Goal: Task Accomplishment & Management: Manage account settings

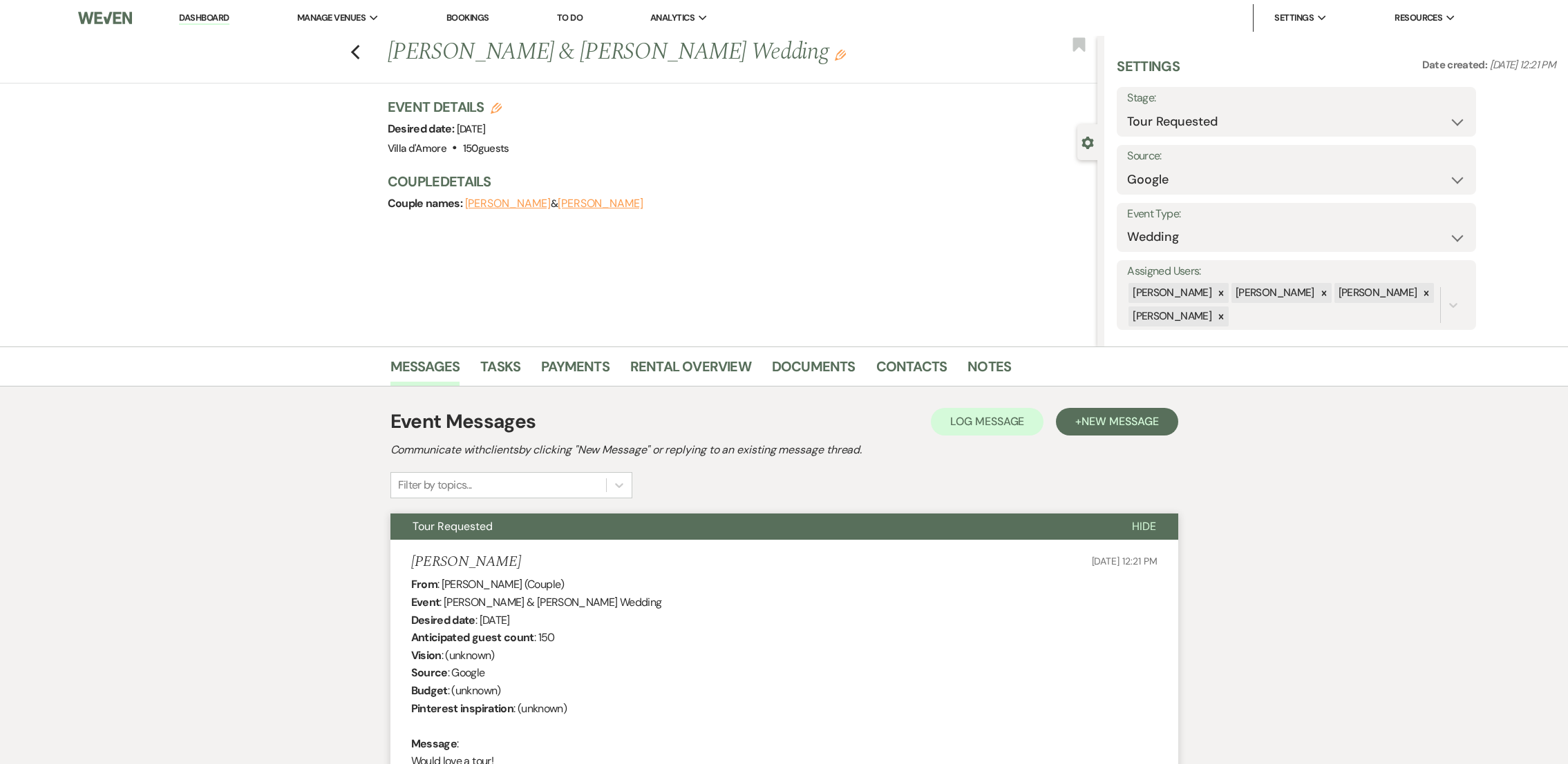
select select "2"
select select "6"
click at [361, 51] on icon "Previous" at bounding box center [355, 52] width 11 height 16
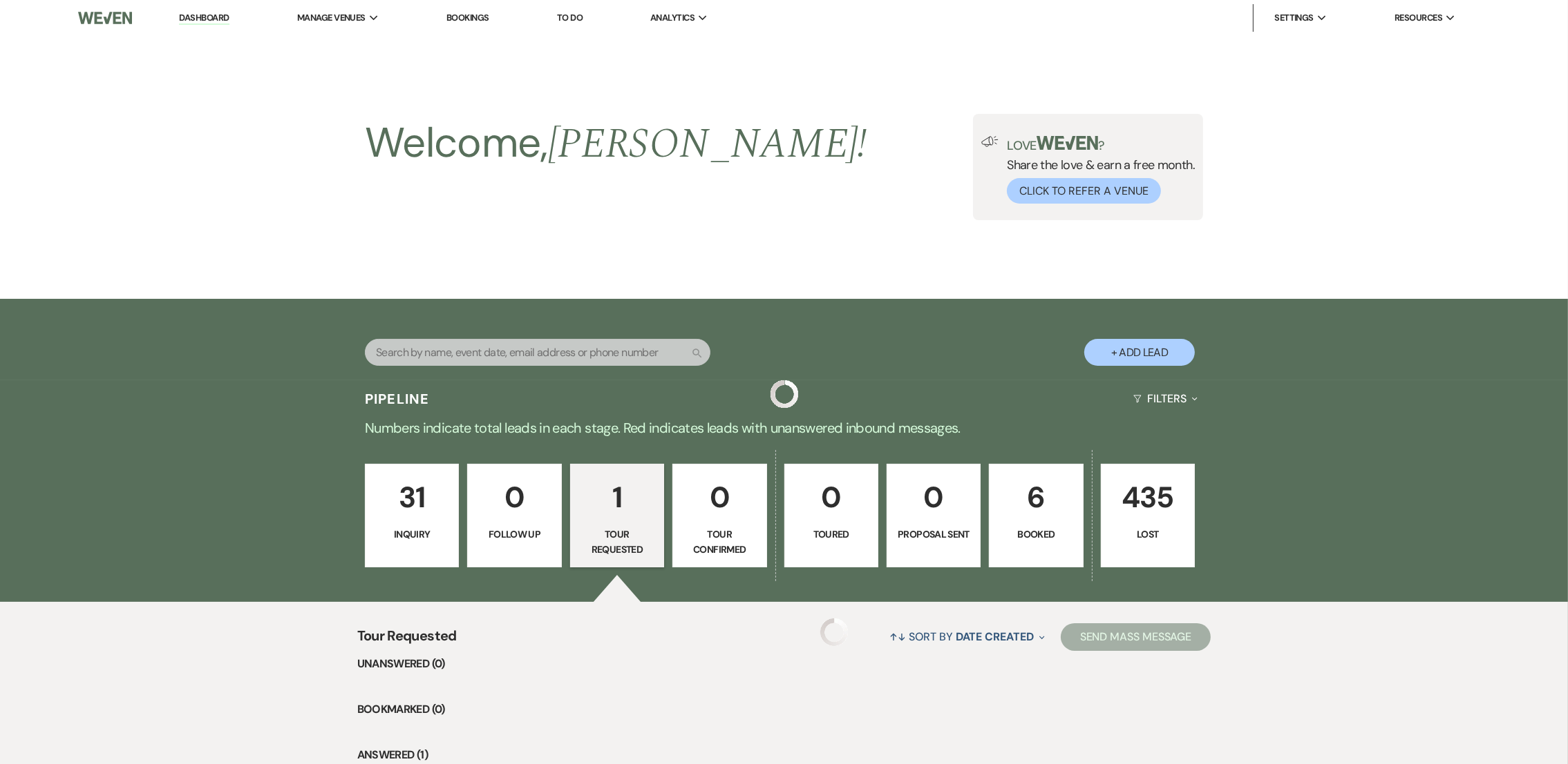
scroll to position [188, 0]
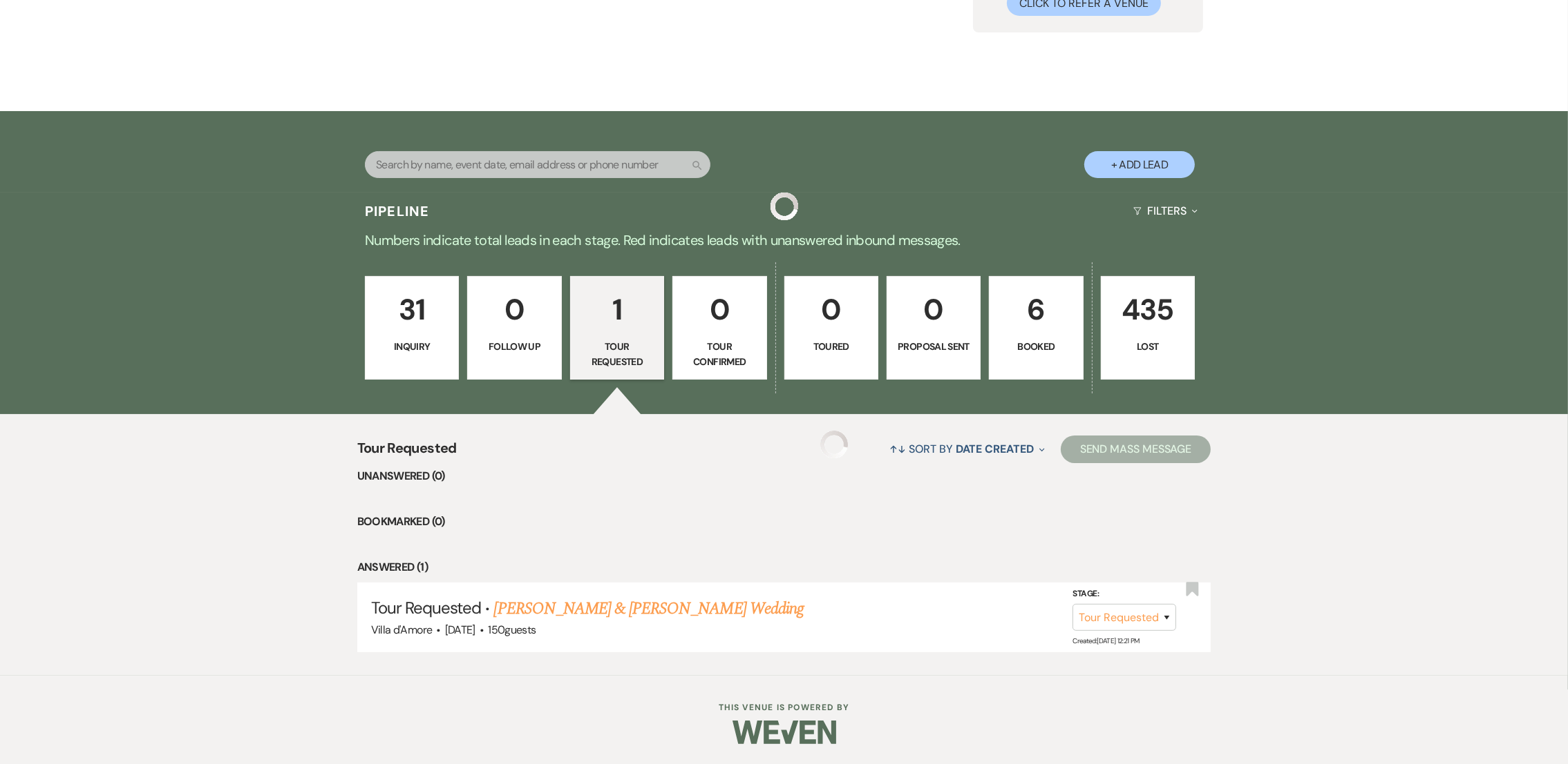
select select "2"
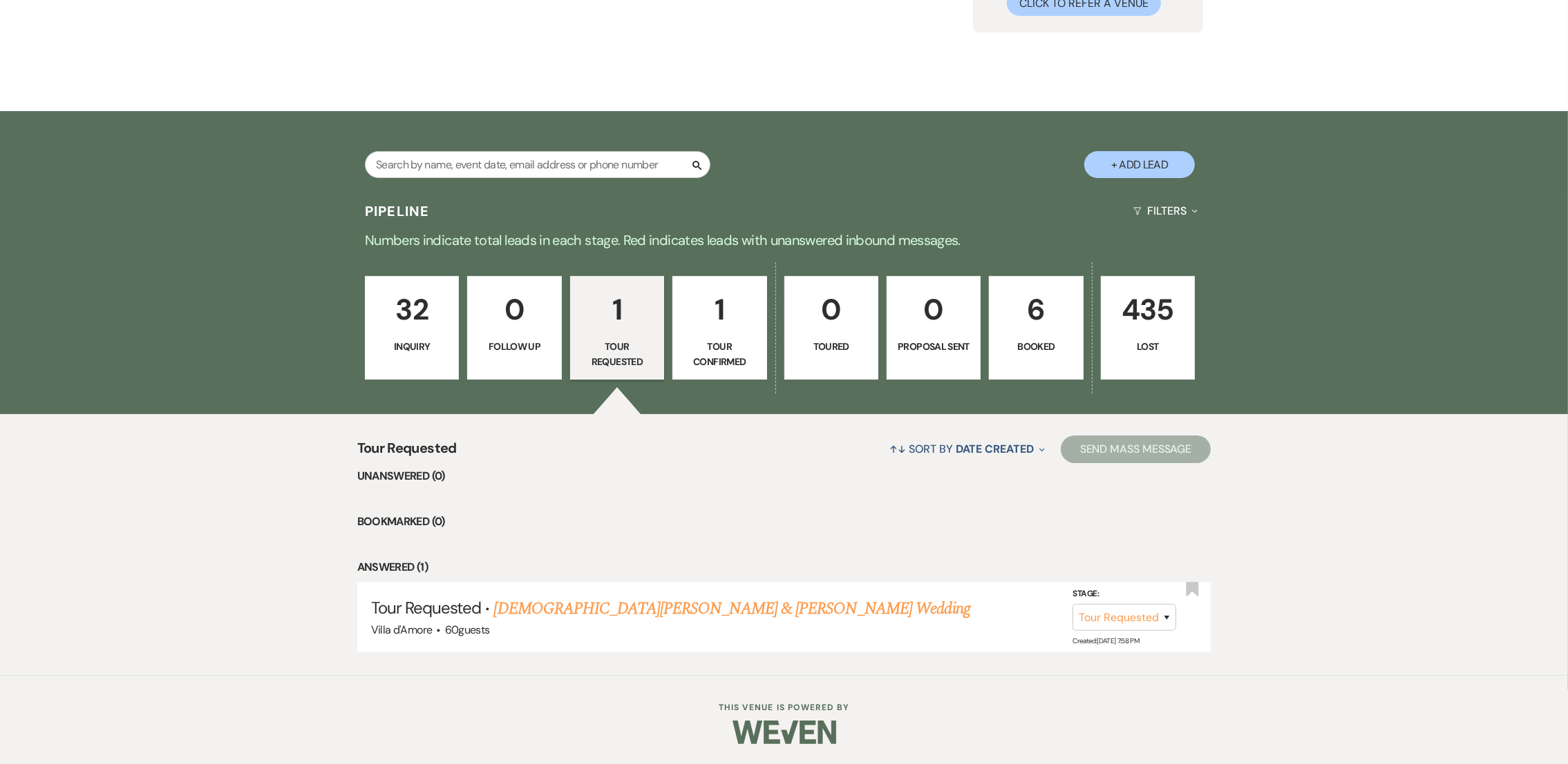
click at [723, 335] on link "1 Tour Confirmed" at bounding box center [719, 327] width 94 height 104
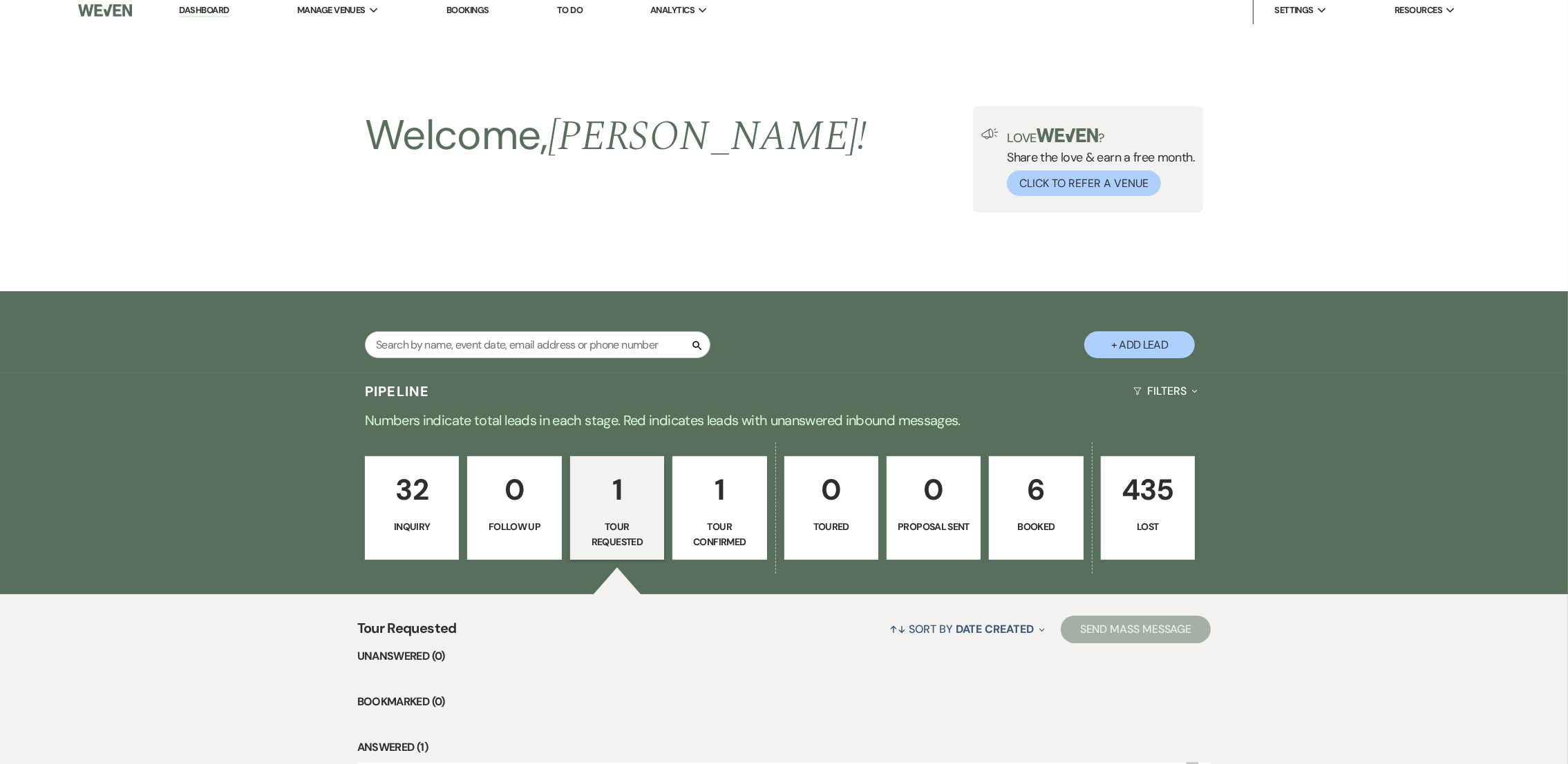
select select "4"
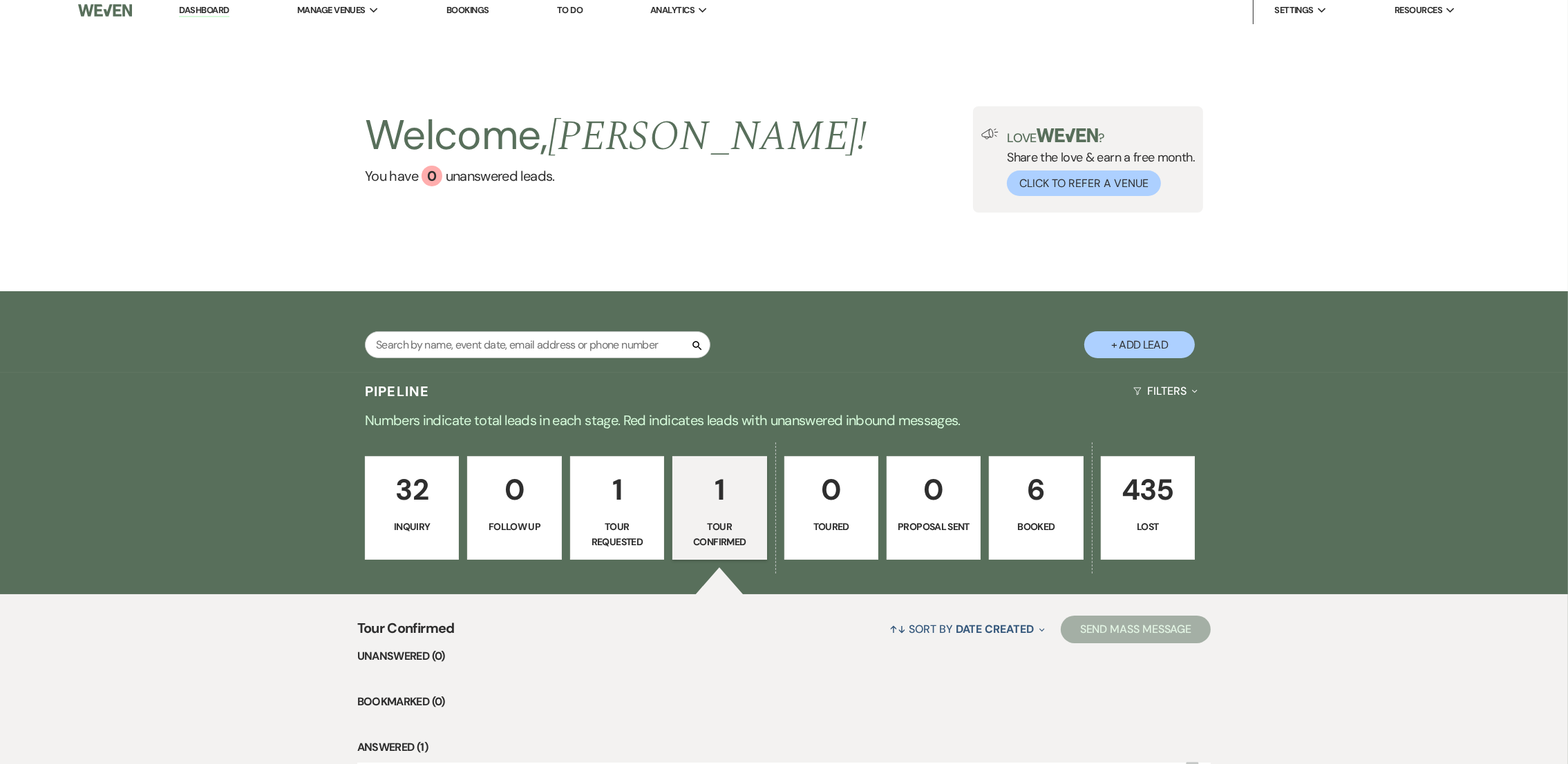
scroll to position [188, 0]
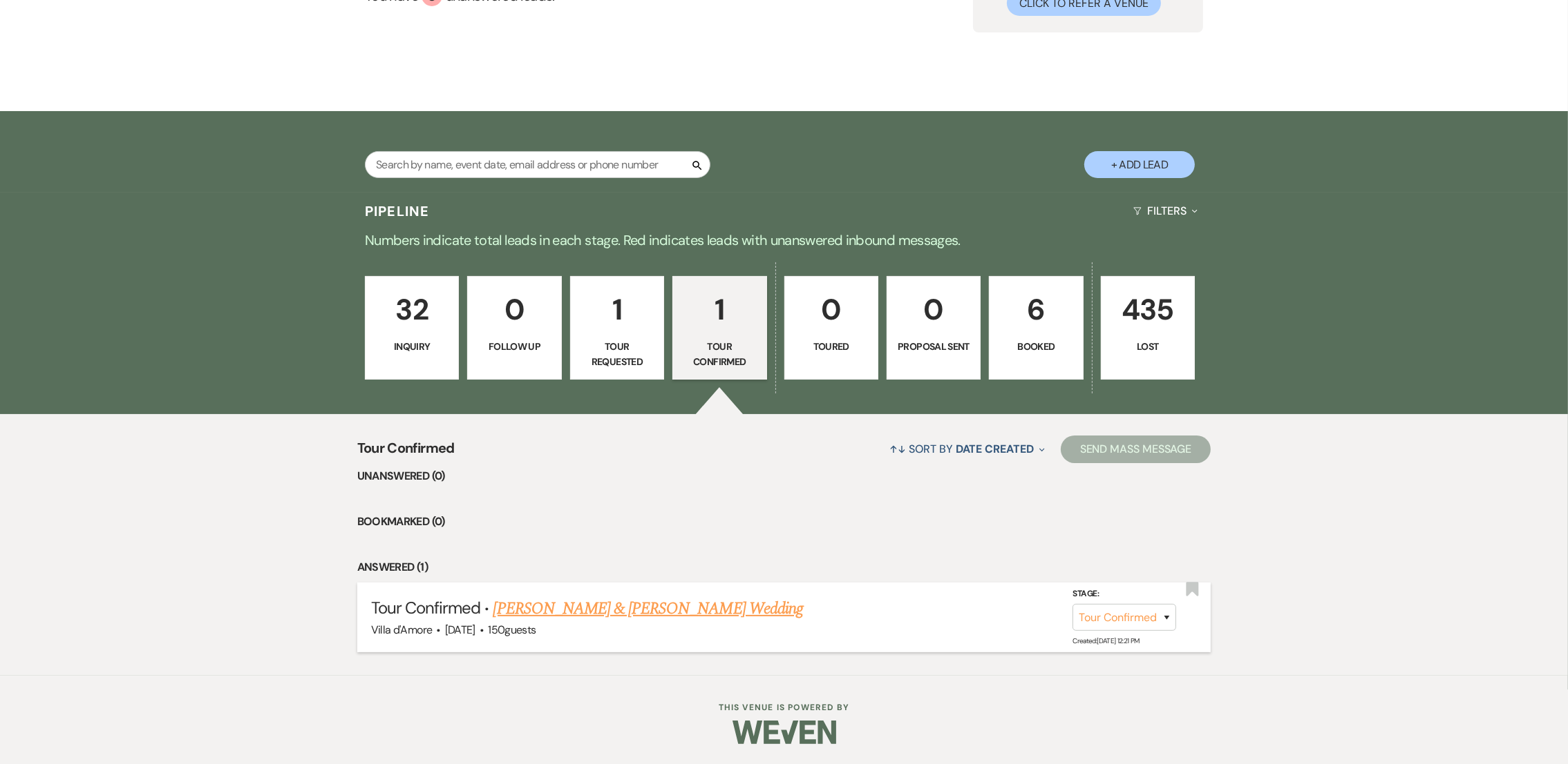
click at [604, 615] on link "[PERSON_NAME] & [PERSON_NAME] Wedding" at bounding box center [648, 609] width 310 height 24
select select "4"
select select "6"
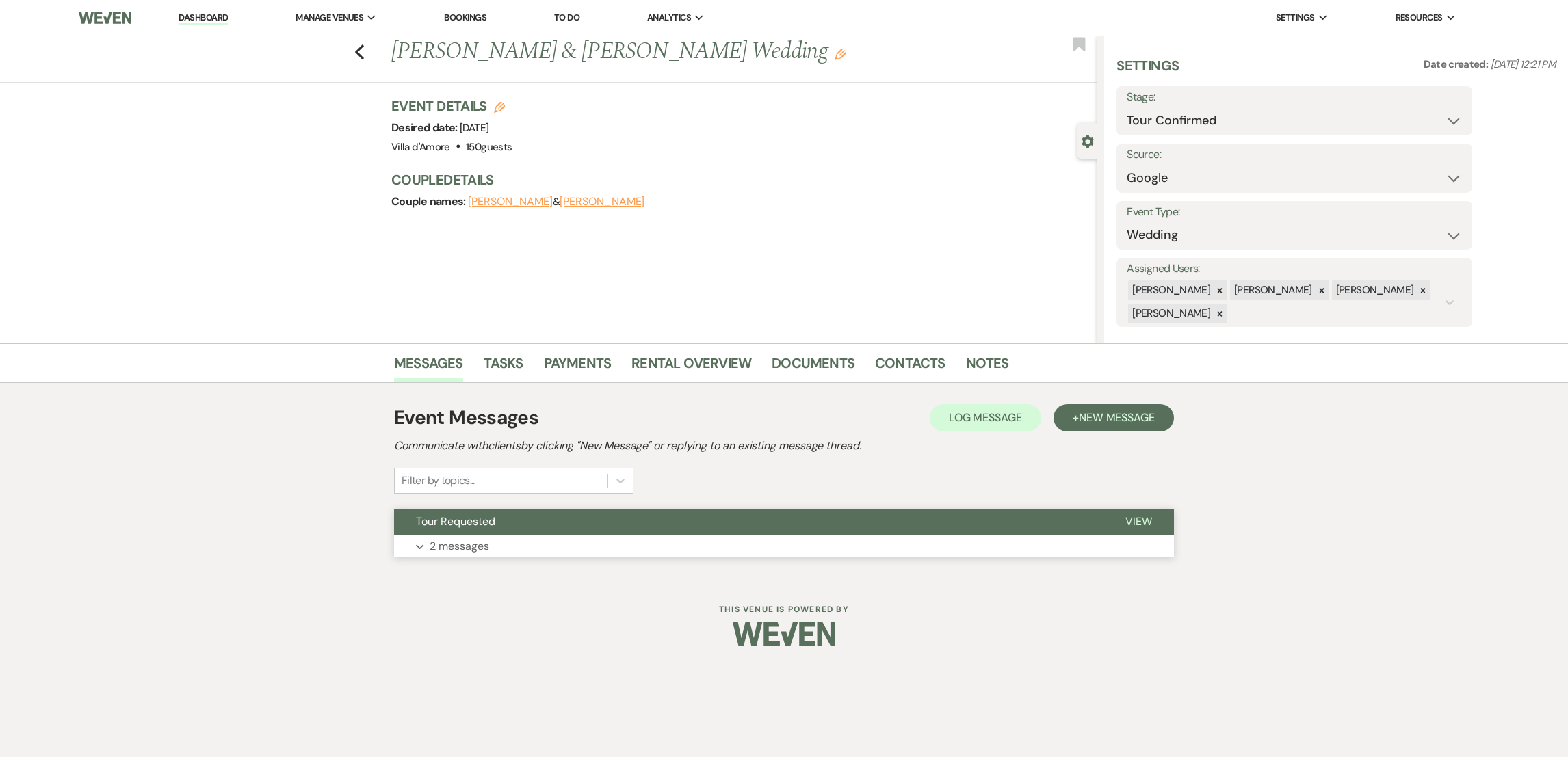
click at [457, 549] on p "2 messages" at bounding box center [459, 547] width 60 height 18
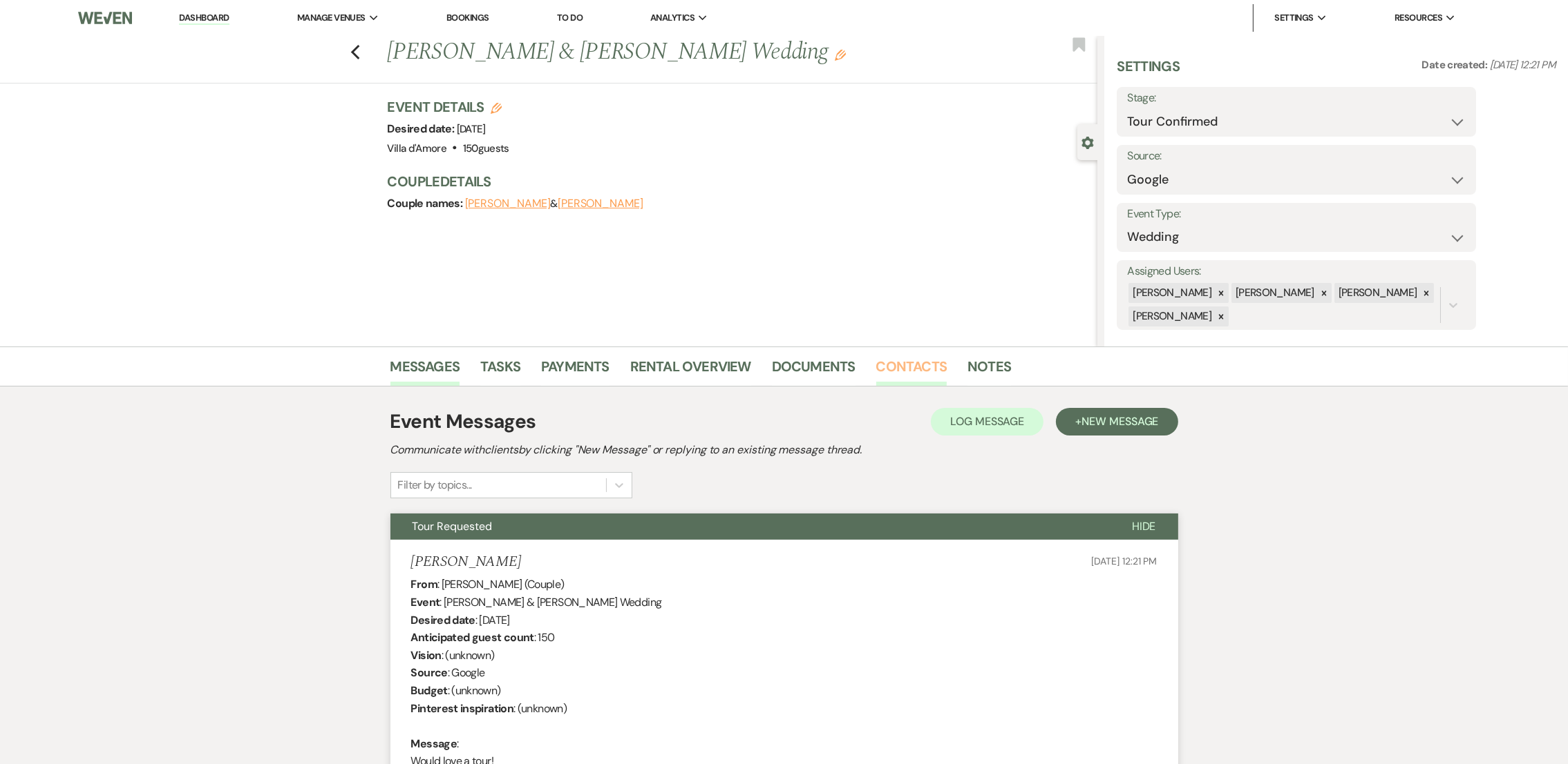
click at [884, 360] on link "Contacts" at bounding box center [911, 371] width 71 height 30
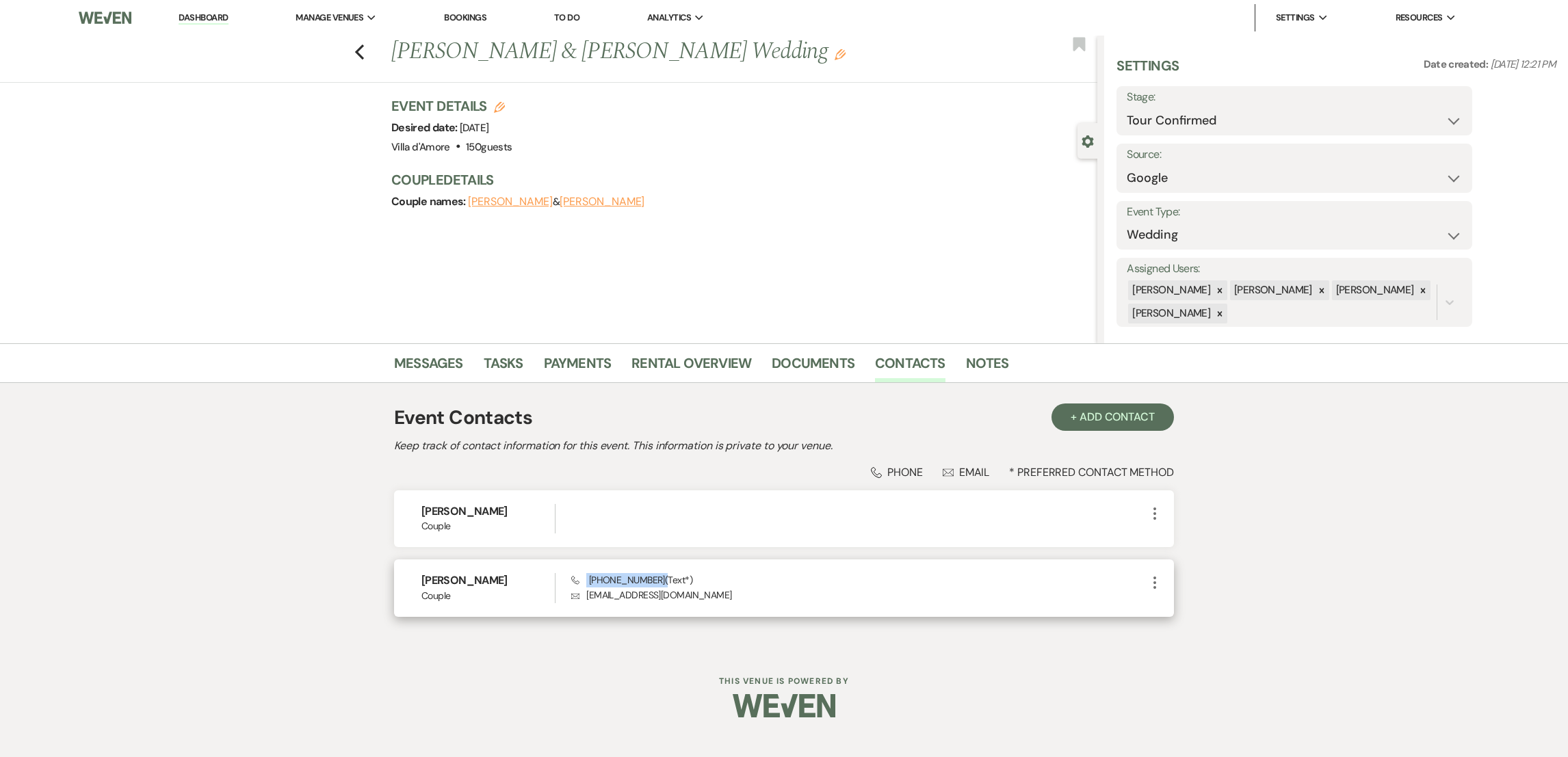
drag, startPoint x: 585, startPoint y: 578, endPoint x: 654, endPoint y: 584, distance: 69.3
click at [654, 584] on span "Phone [PHONE_NUMBER] (Text*)" at bounding box center [632, 580] width 121 height 12
copy span "[PHONE_NUMBER]"
drag, startPoint x: 589, startPoint y: 595, endPoint x: 633, endPoint y: 595, distance: 44.0
click at [633, 595] on p "Envelope [EMAIL_ADDRESS][DOMAIN_NAME]" at bounding box center [858, 595] width 575 height 15
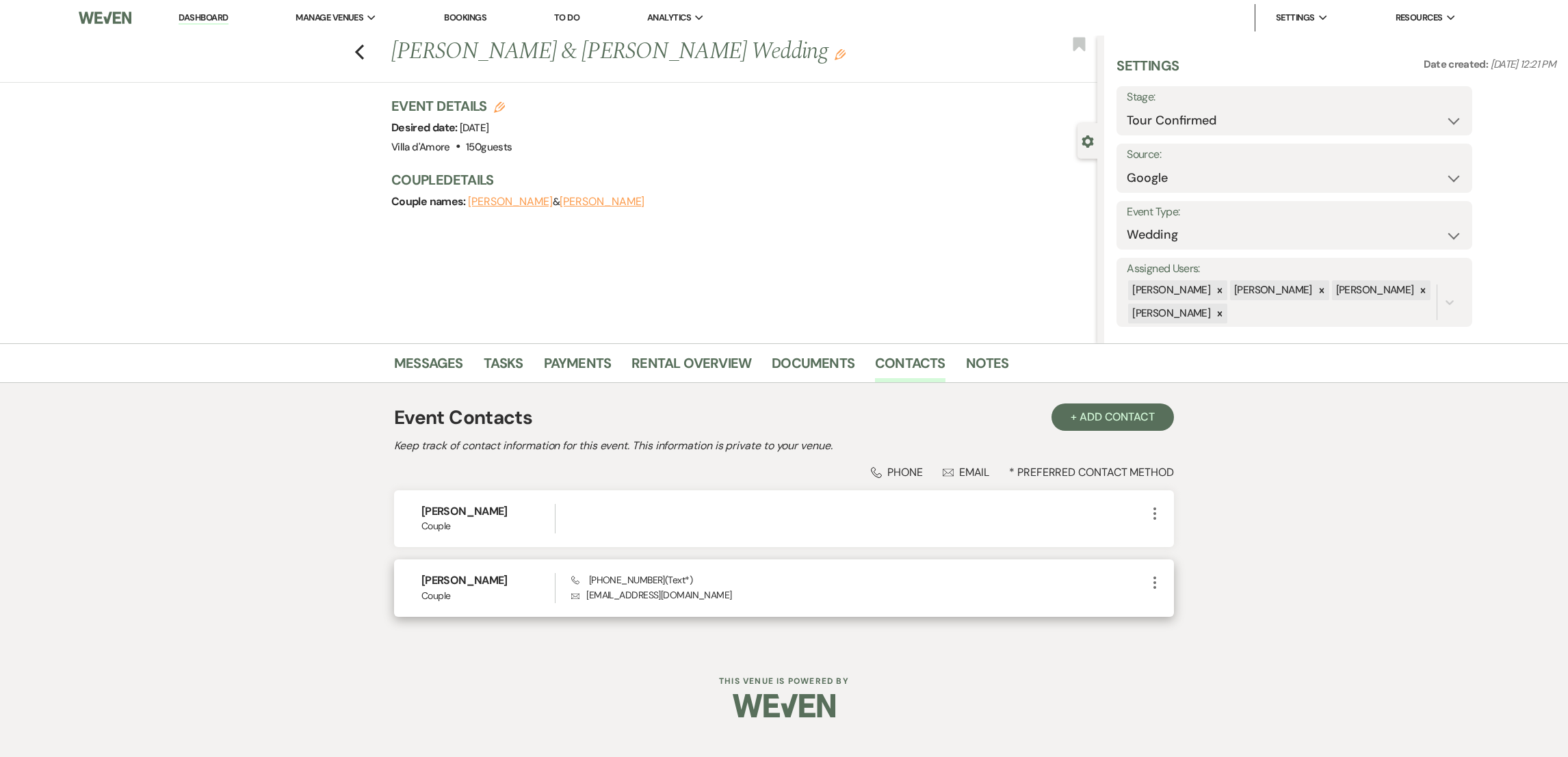
drag, startPoint x: 633, startPoint y: 595, endPoint x: 577, endPoint y: 596, distance: 56.0
click at [577, 596] on icon "Envelope" at bounding box center [575, 597] width 8 height 10
drag, startPoint x: 606, startPoint y: 595, endPoint x: 559, endPoint y: 660, distance: 80.2
click at [559, 660] on div "Dashboard Manage Venues Expand Villa d'Amore Bookings To Do Analytics Expand Vi…" at bounding box center [784, 369] width 1568 height 738
drag, startPoint x: 584, startPoint y: 593, endPoint x: 729, endPoint y: 611, distance: 146.1
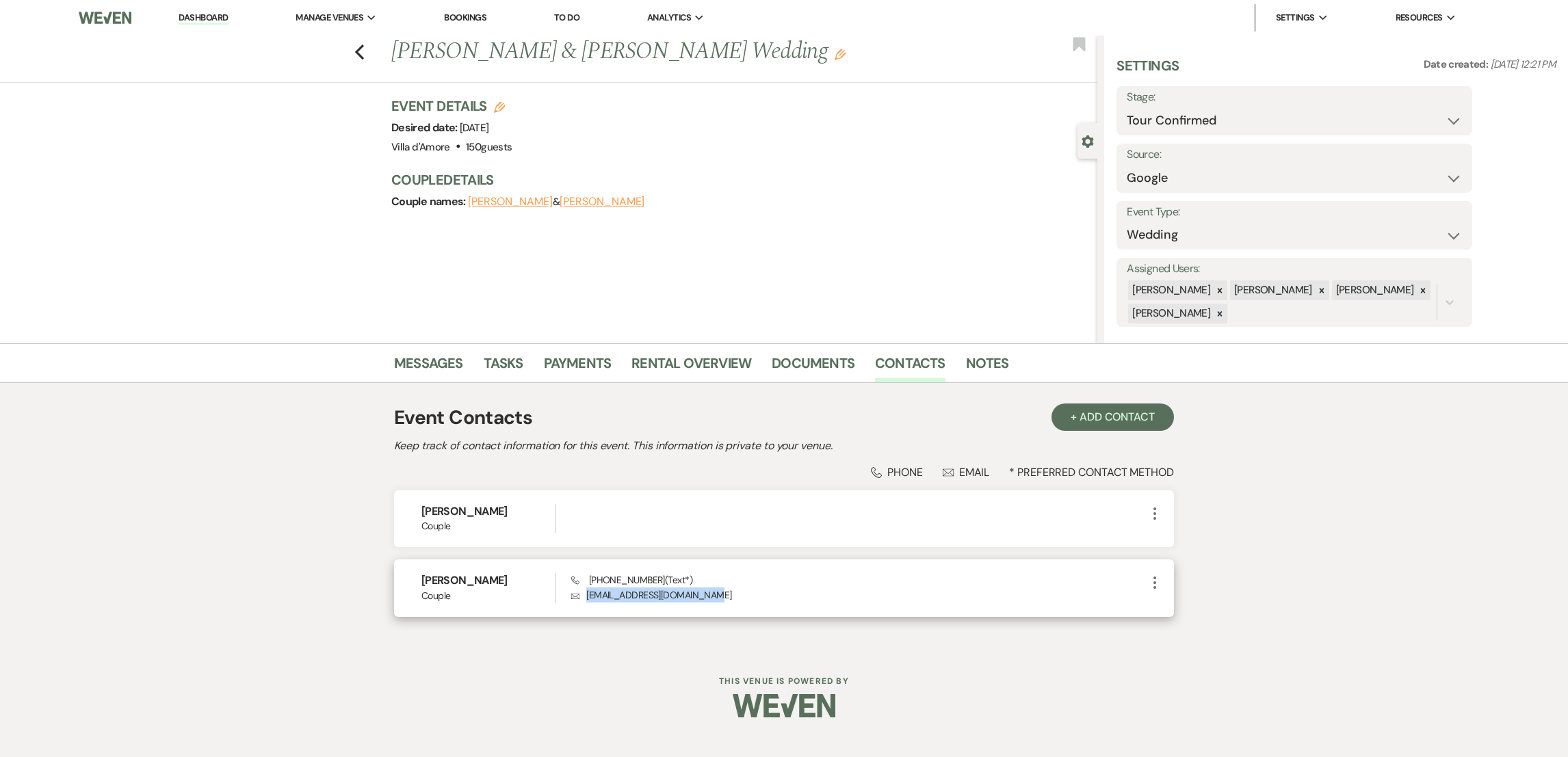
click at [729, 611] on div "[PERSON_NAME] Couple Phone [PHONE_NUMBER] (Text*) Envelope [EMAIL_ADDRESS][DOMA…" at bounding box center [784, 588] width 780 height 57
copy p "[EMAIL_ADDRESS][DOMAIN_NAME]"
click at [359, 51] on icon "Previous" at bounding box center [359, 52] width 11 height 16
select select "4"
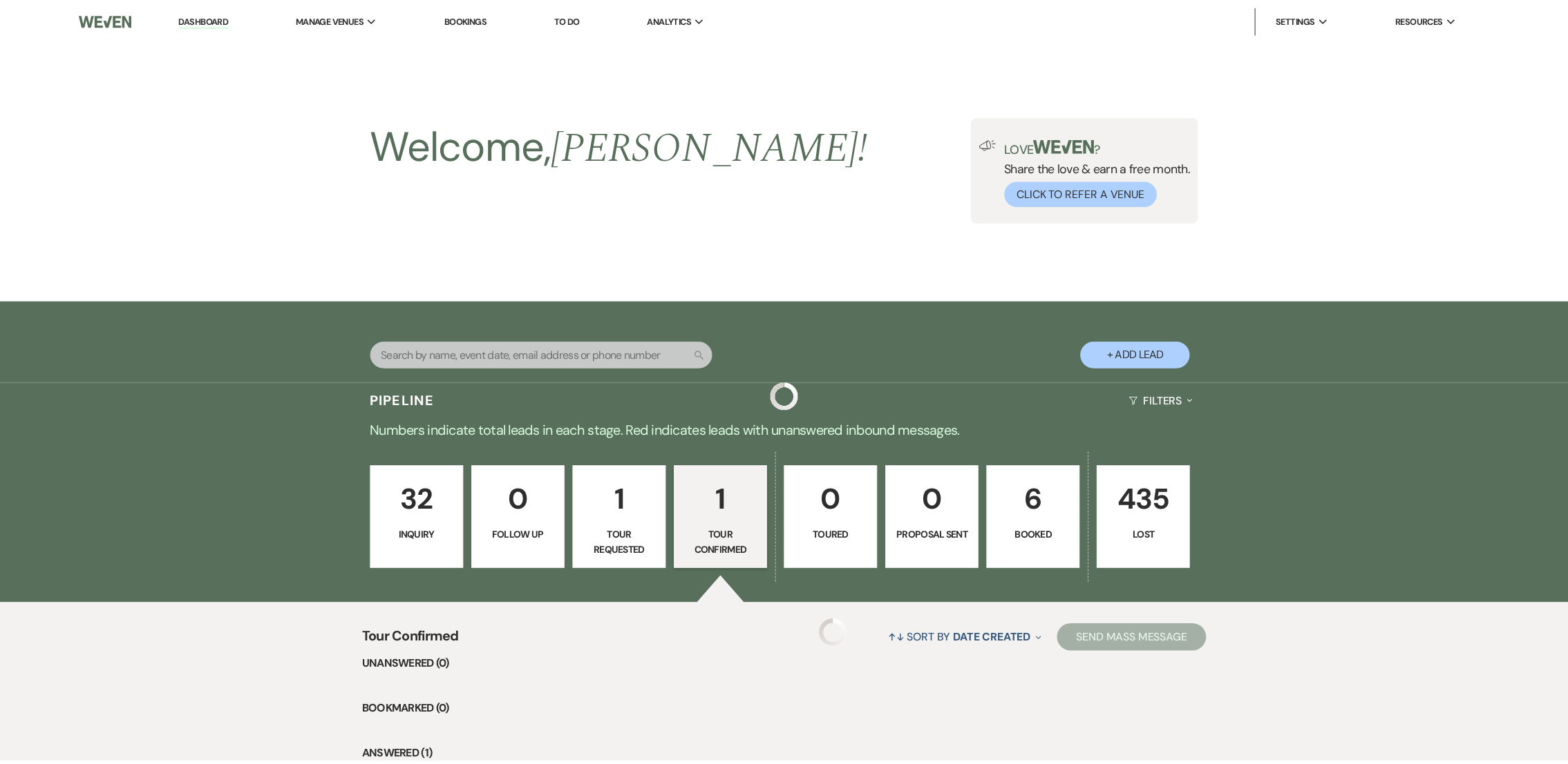
scroll to position [188, 0]
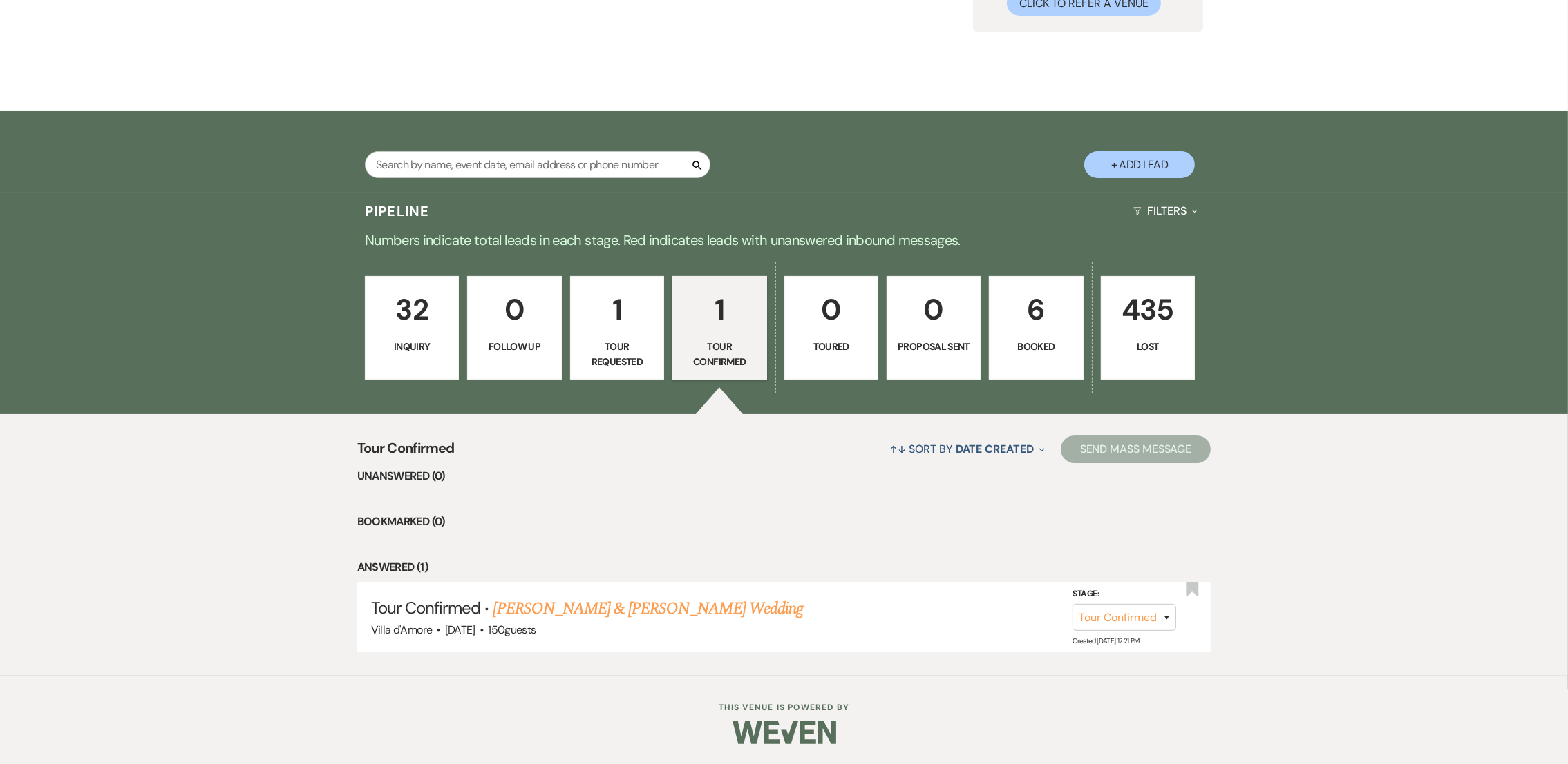
click at [639, 351] on p "Tour Requested" at bounding box center [617, 354] width 76 height 31
select select "2"
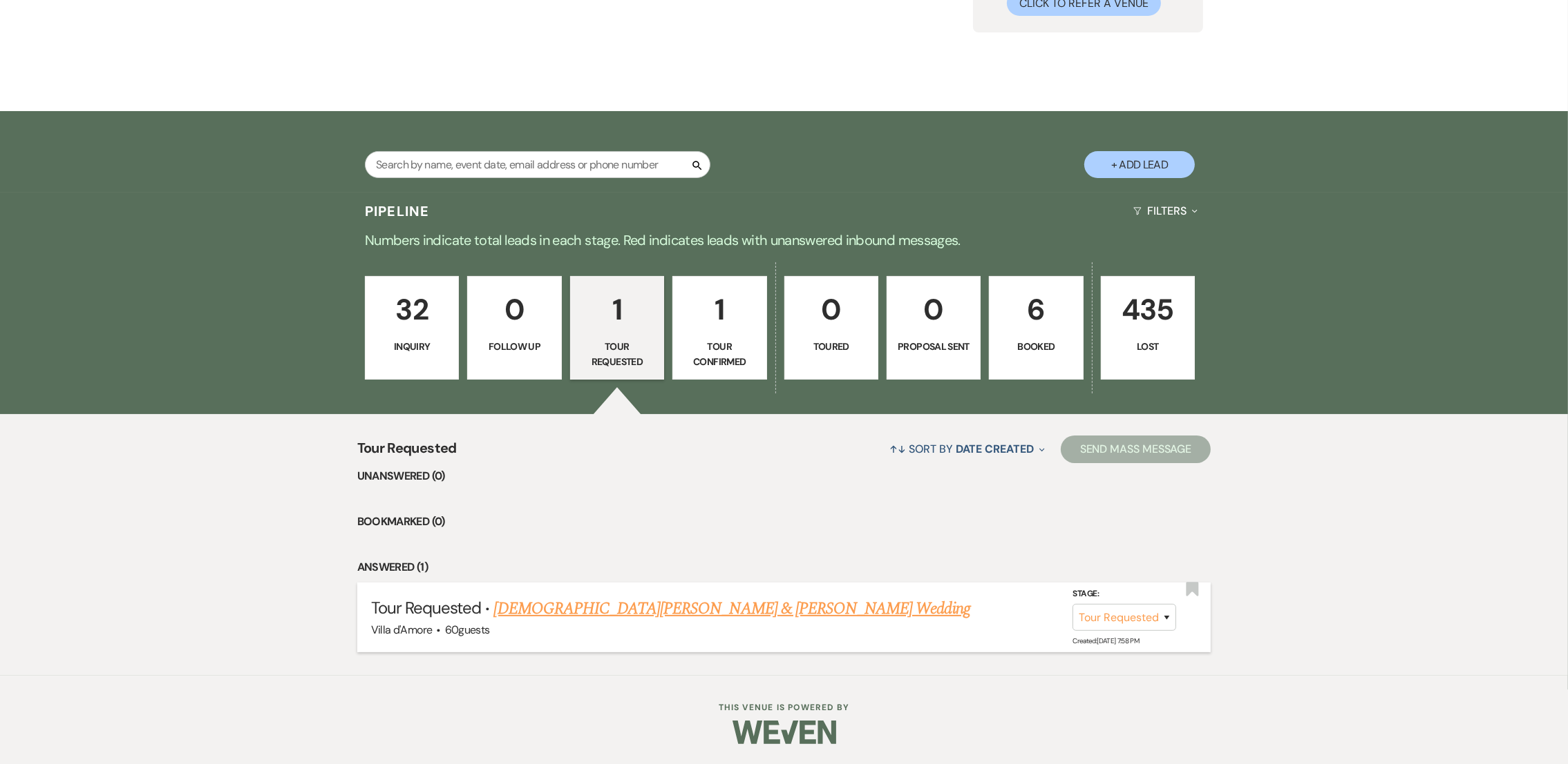
click at [625, 615] on link "[DEMOGRAPHIC_DATA][PERSON_NAME] & [PERSON_NAME] Wedding" at bounding box center [732, 609] width 476 height 24
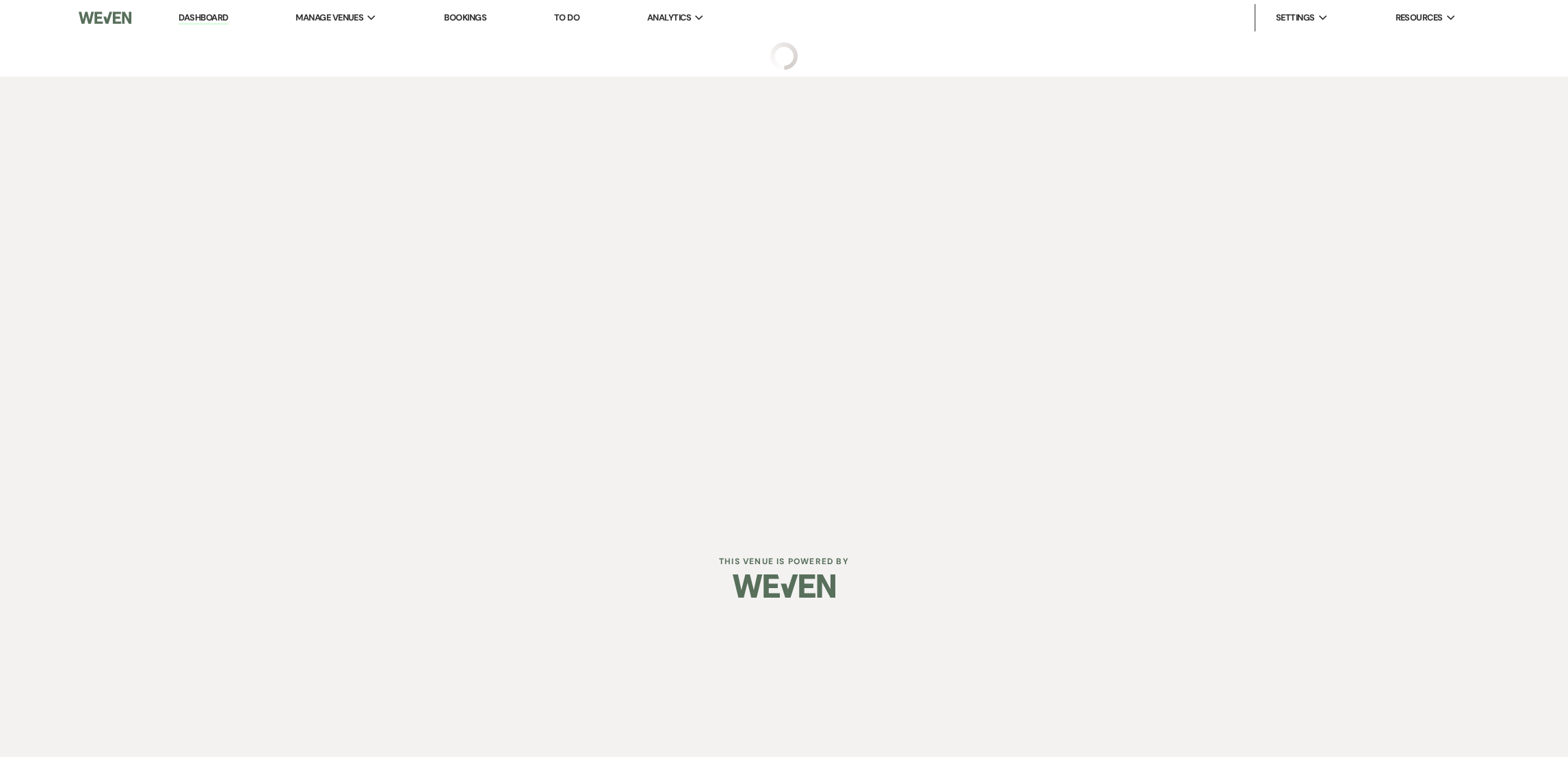
select select "2"
select select "5"
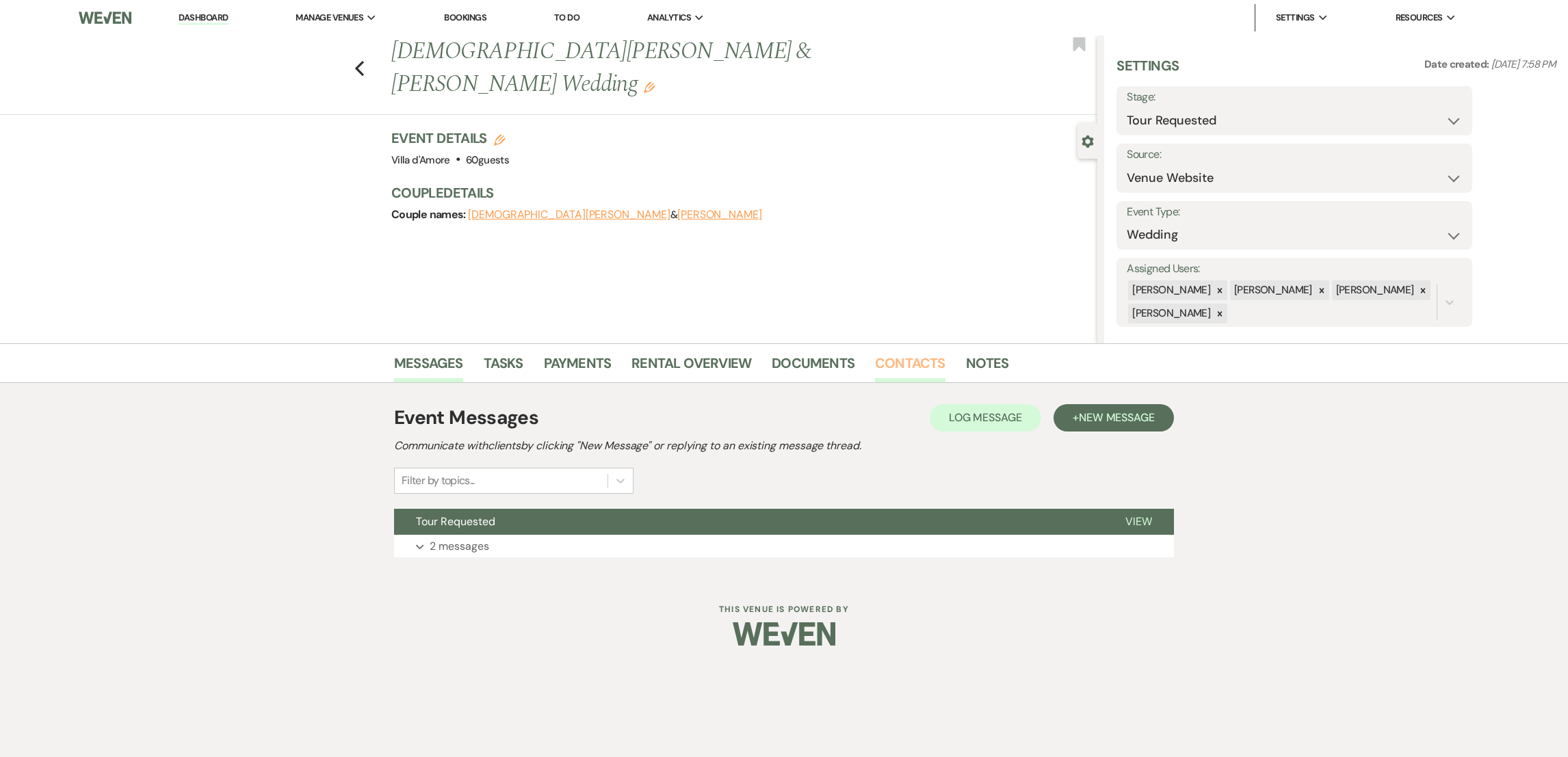
click at [898, 360] on link "Contacts" at bounding box center [910, 367] width 70 height 30
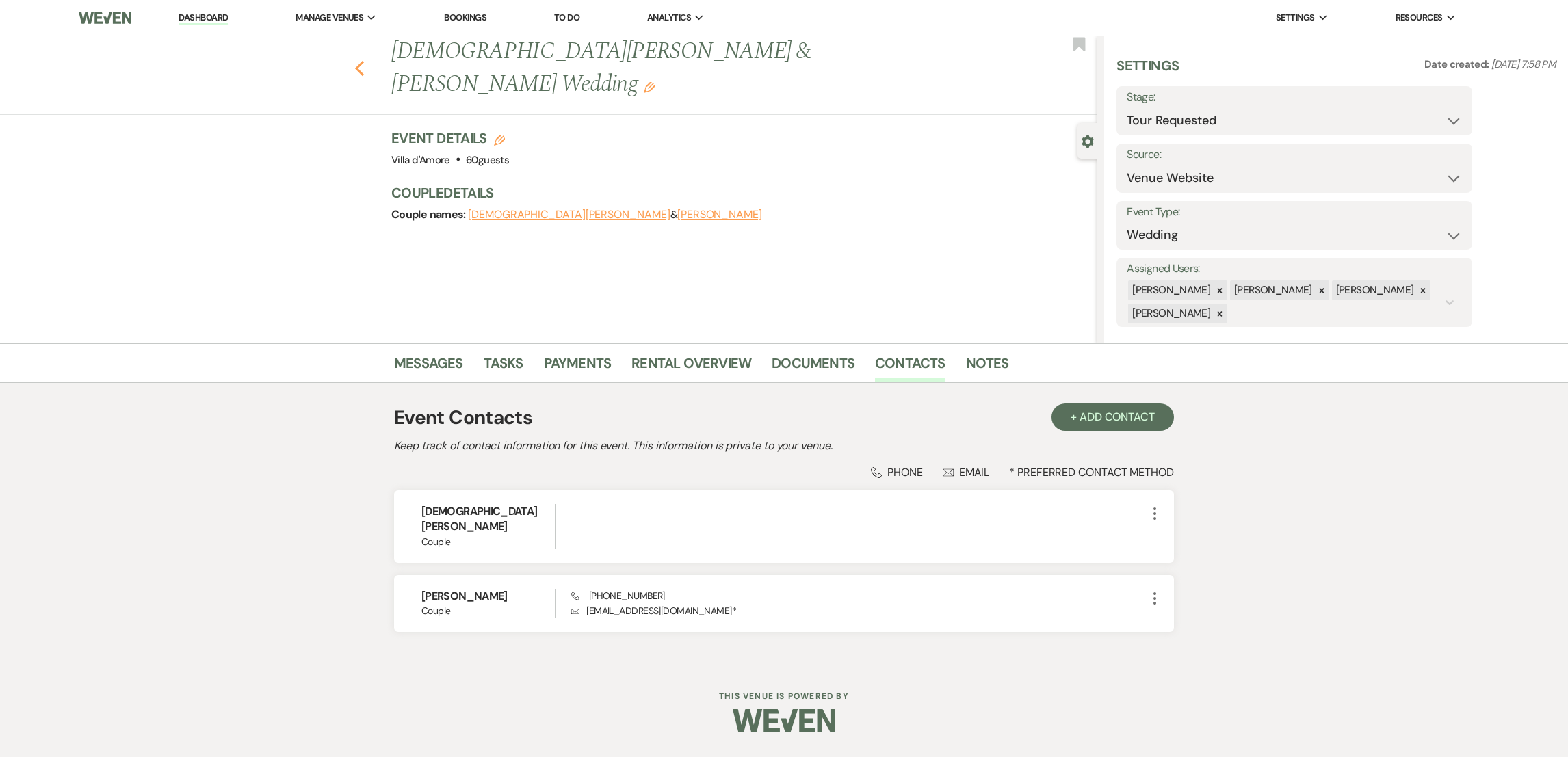
click at [358, 60] on icon "Previous" at bounding box center [359, 68] width 11 height 16
select select "2"
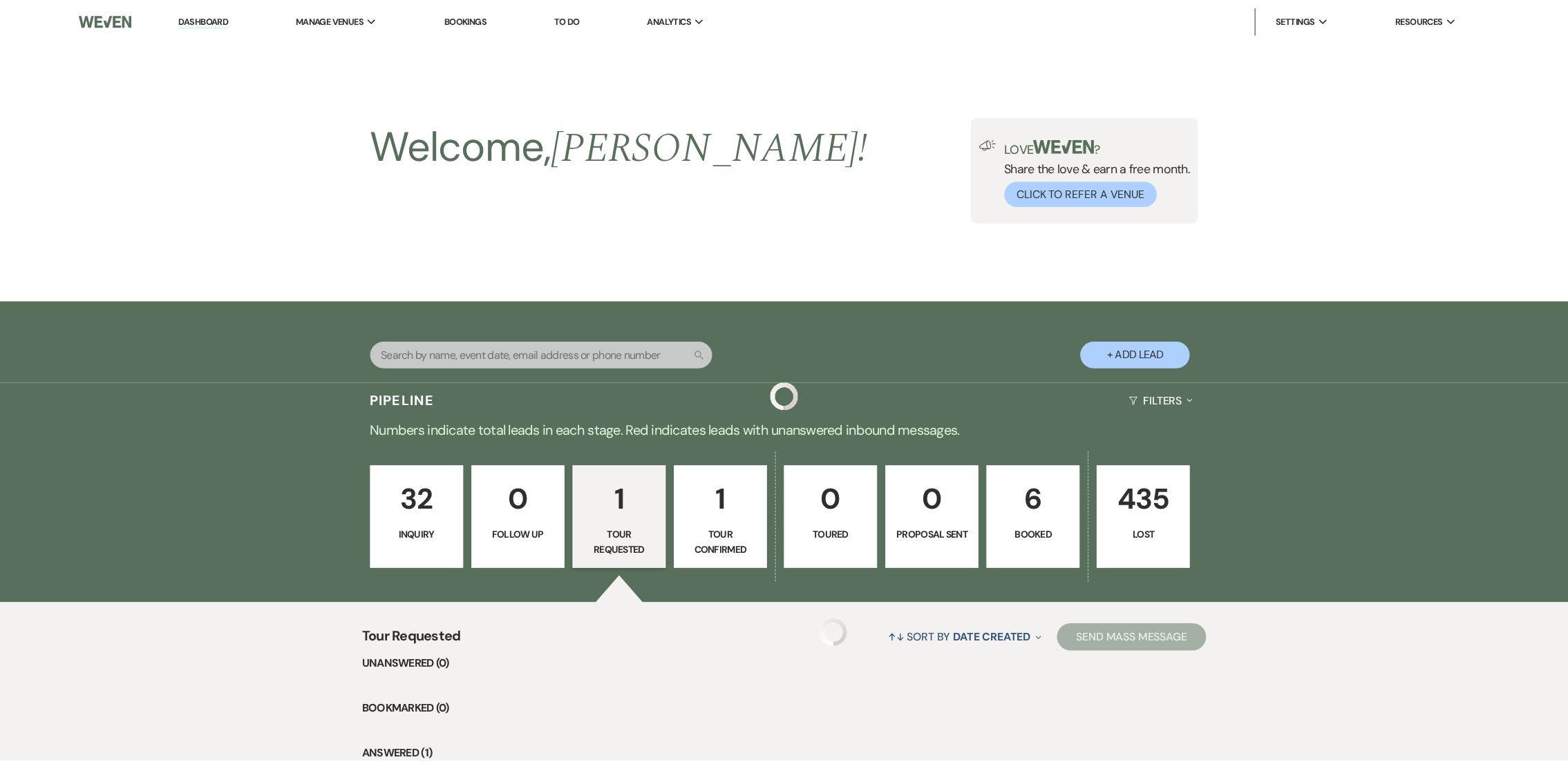
scroll to position [188, 0]
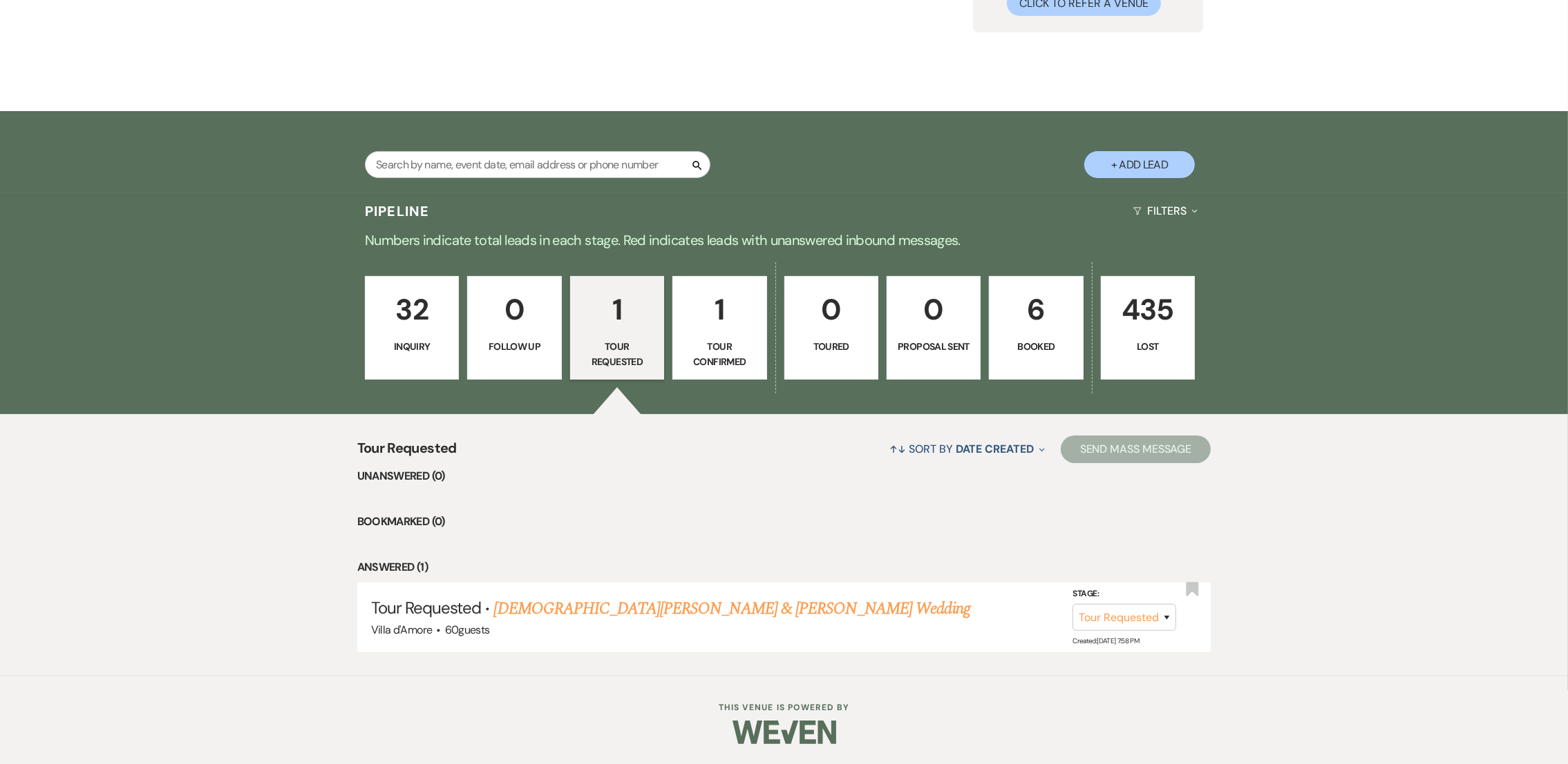
click at [720, 372] on link "1 Tour Confirmed" at bounding box center [719, 327] width 94 height 104
select select "4"
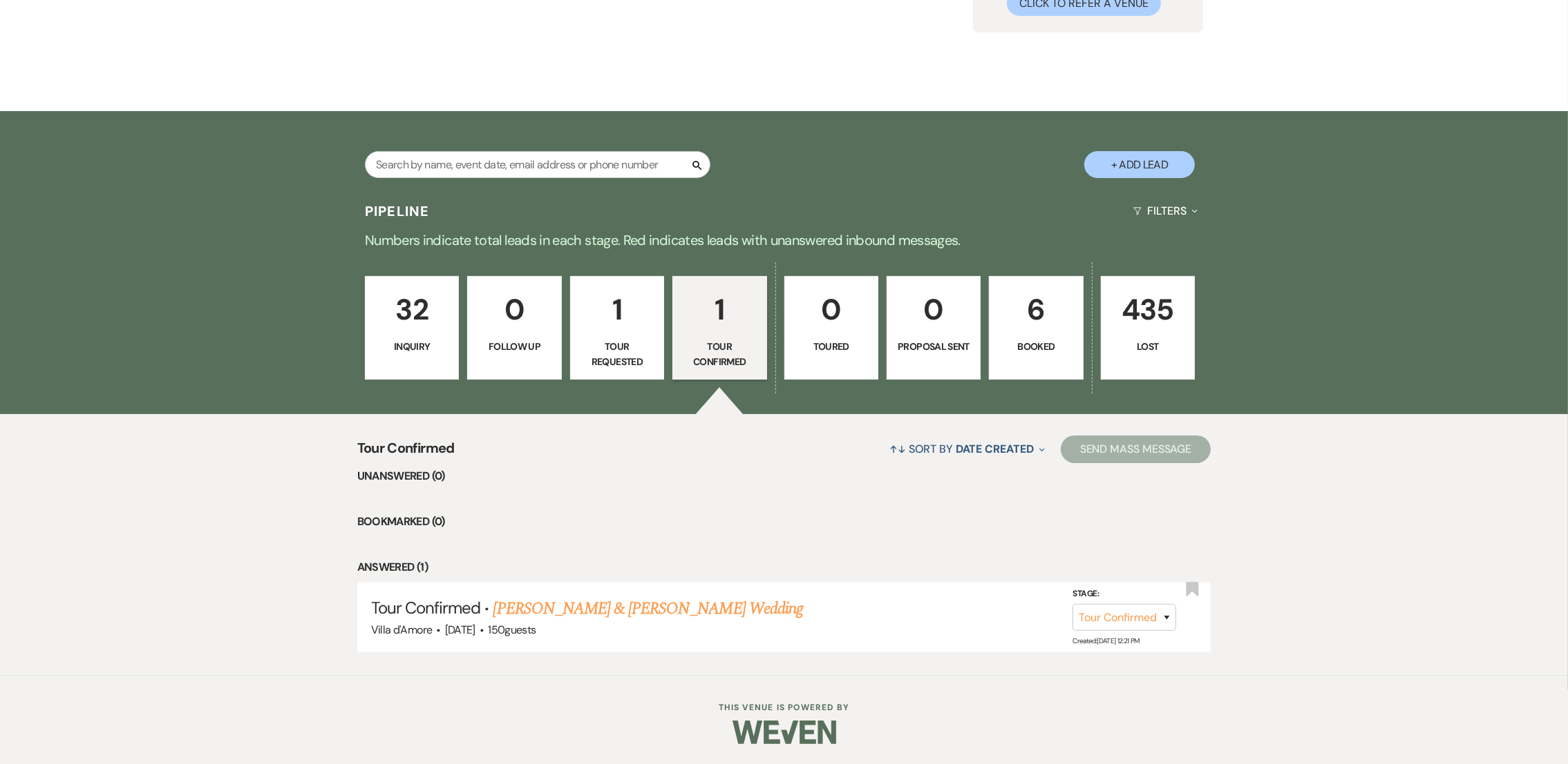
click at [424, 322] on p "32" at bounding box center [412, 309] width 76 height 47
